Goal: Task Accomplishment & Management: Use online tool/utility

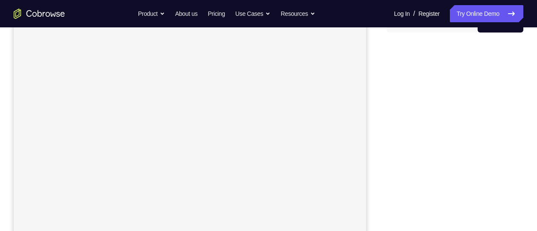
scroll to position [94, 0]
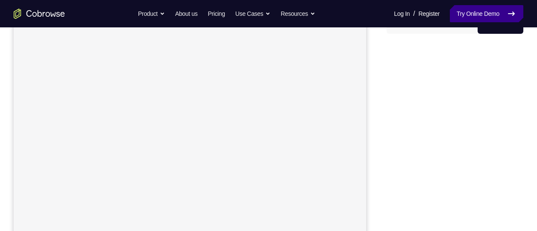
click at [488, 20] on link "Try Online Demo" at bounding box center [486, 13] width 73 height 17
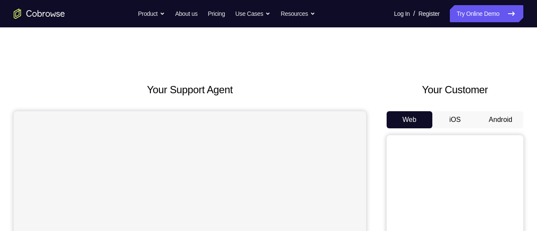
click at [487, 121] on button "Android" at bounding box center [500, 119] width 46 height 17
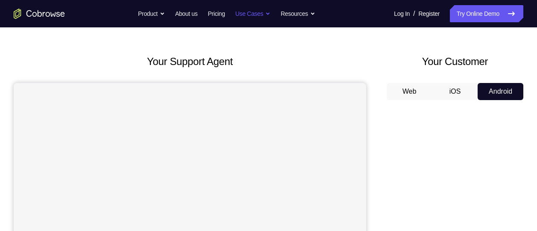
scroll to position [29, 0]
